Goal: Task Accomplishment & Management: Use online tool/utility

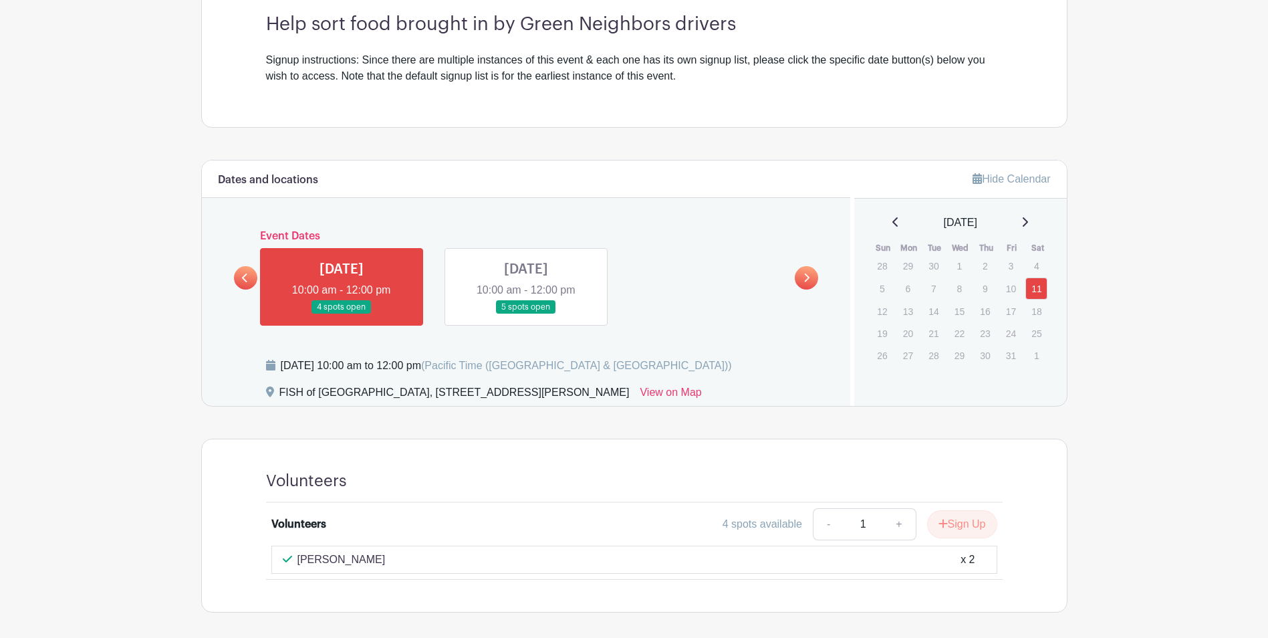
scroll to position [459, 0]
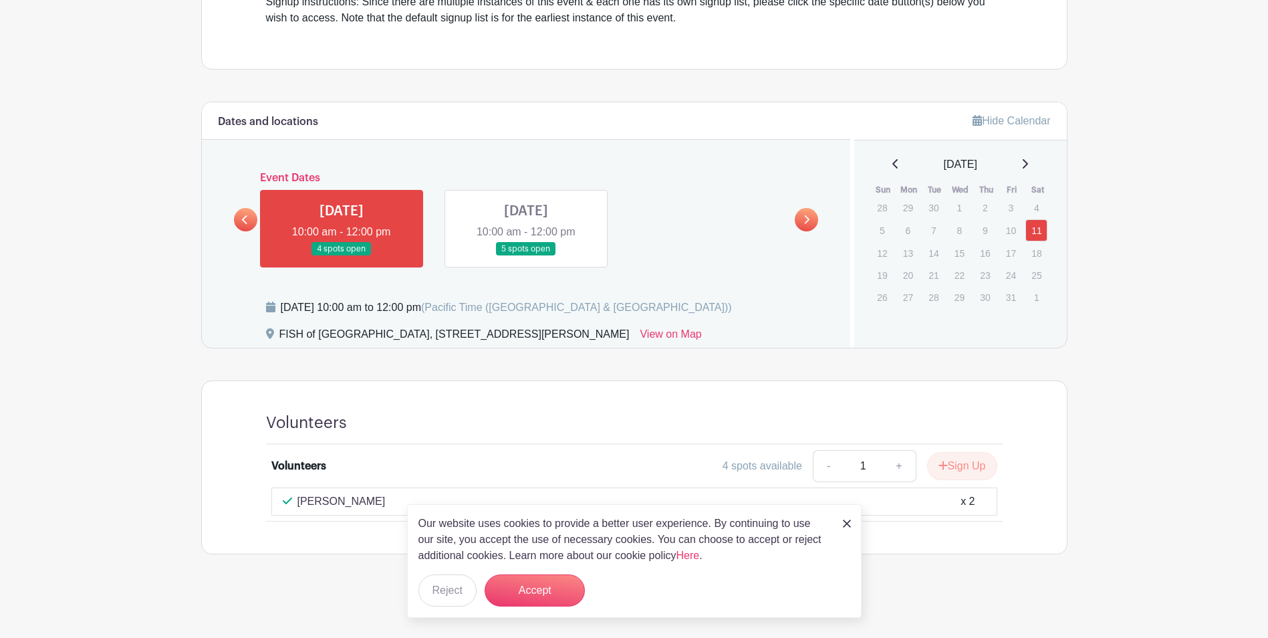
click at [526, 256] on link at bounding box center [526, 256] width 0 height 0
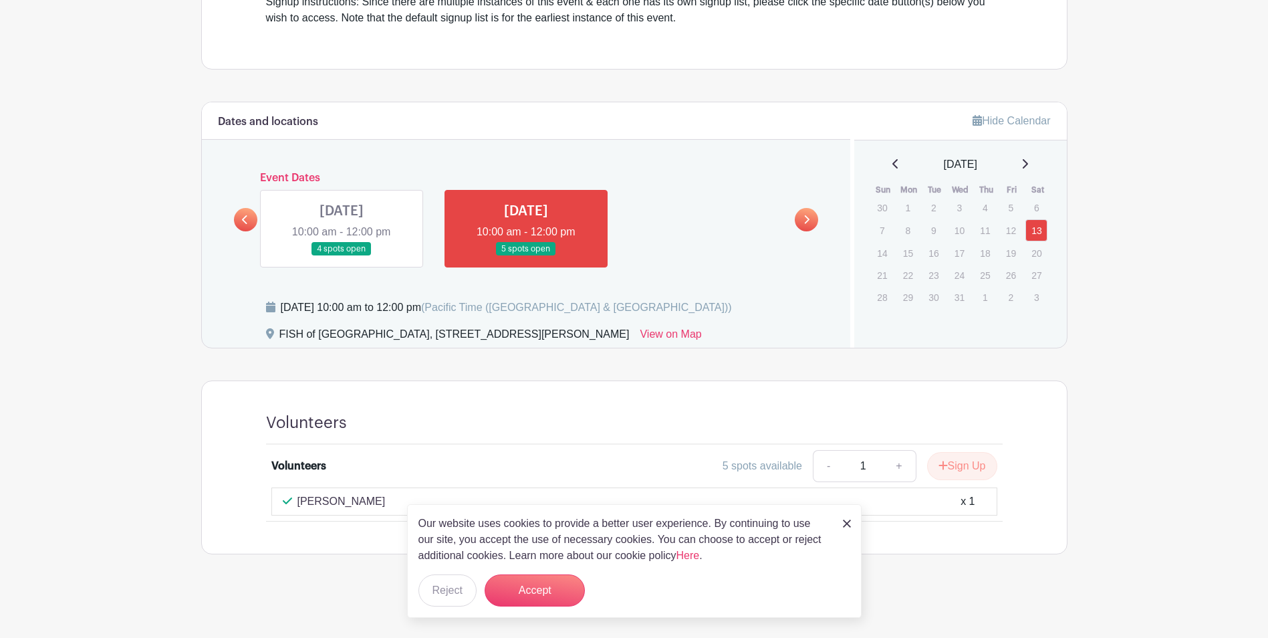
click at [341, 256] on link at bounding box center [341, 256] width 0 height 0
